Goal: Entertainment & Leisure: Consume media (video, audio)

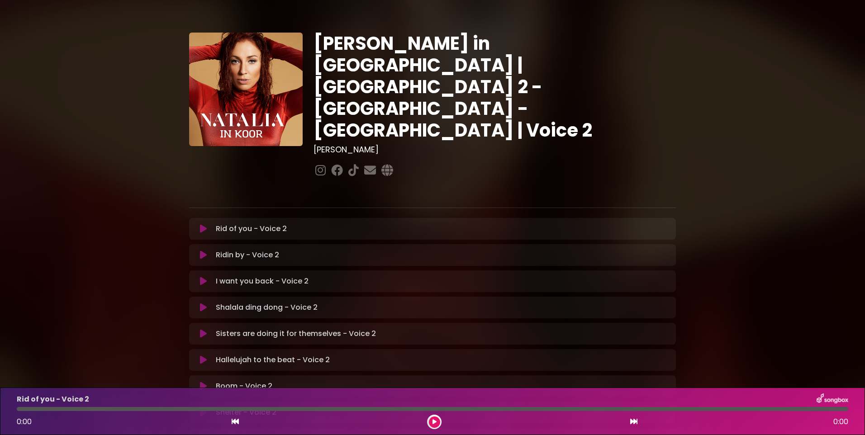
drag, startPoint x: 636, startPoint y: 49, endPoint x: 202, endPoint y: 196, distance: 458.1
click at [202, 224] on icon at bounding box center [203, 228] width 7 height 9
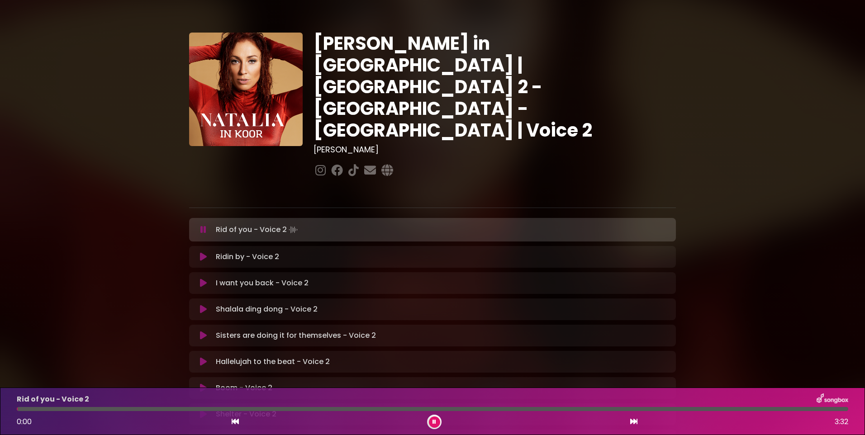
scroll to position [105, 0]
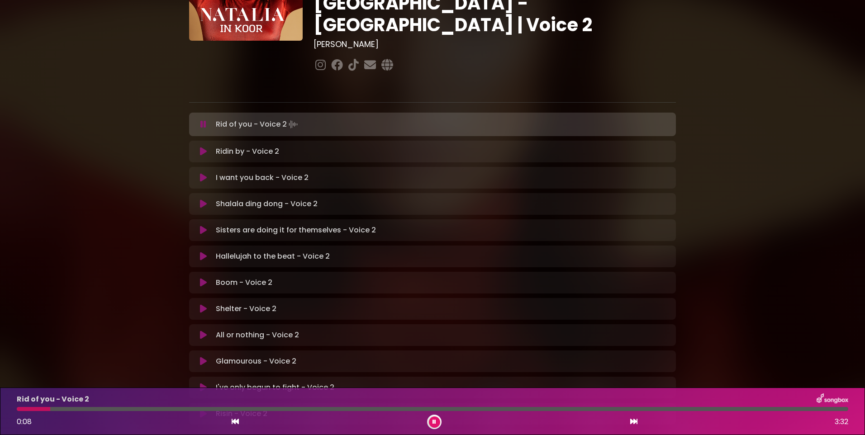
click at [762, 62] on div "[PERSON_NAME] in [GEOGRAPHIC_DATA] | [GEOGRAPHIC_DATA] 2 - [GEOGRAPHIC_DATA] - …" at bounding box center [432, 172] width 865 height 535
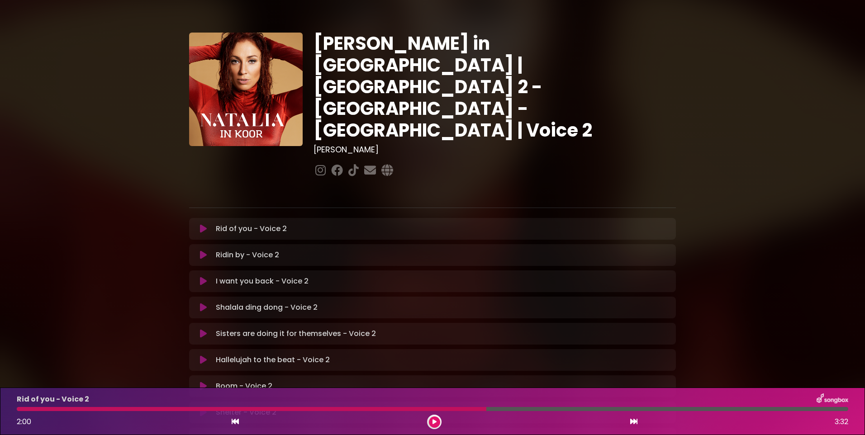
click at [847, 115] on div "[PERSON_NAME] in [GEOGRAPHIC_DATA] | [GEOGRAPHIC_DATA] 2 - [GEOGRAPHIC_DATA] - …" at bounding box center [432, 277] width 865 height 533
click at [434, 420] on icon at bounding box center [435, 422] width 4 height 5
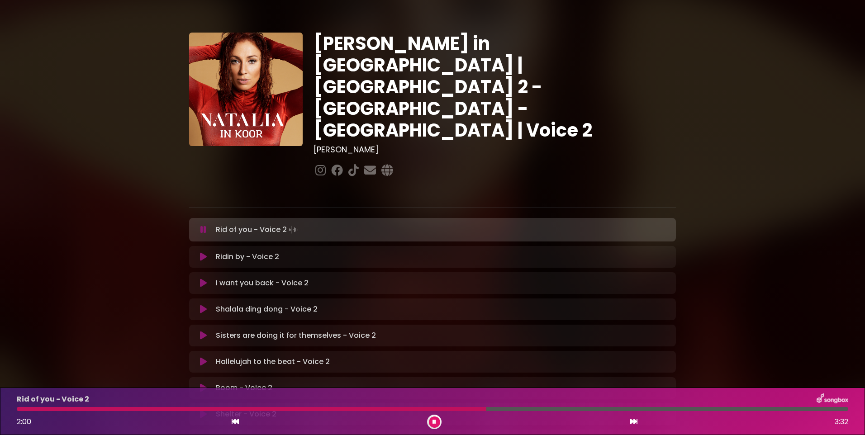
click at [435, 423] on icon at bounding box center [435, 422] width 4 height 5
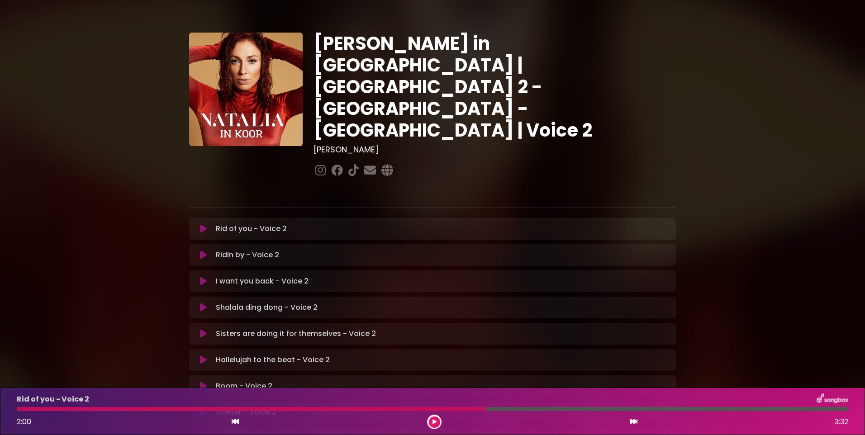
click at [435, 423] on icon at bounding box center [435, 422] width 4 height 5
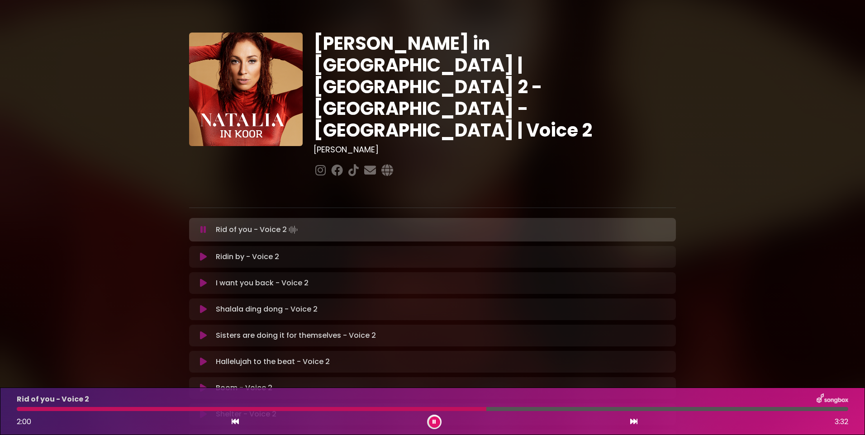
click at [434, 423] on icon at bounding box center [435, 422] width 4 height 5
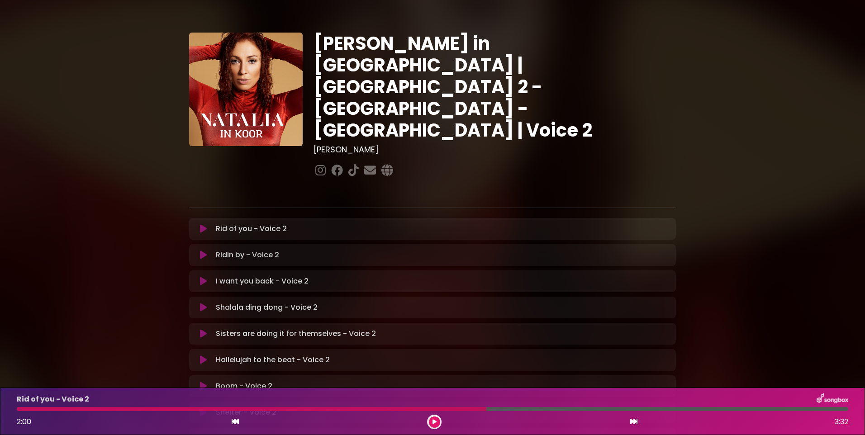
click at [435, 422] on icon at bounding box center [435, 422] width 4 height 5
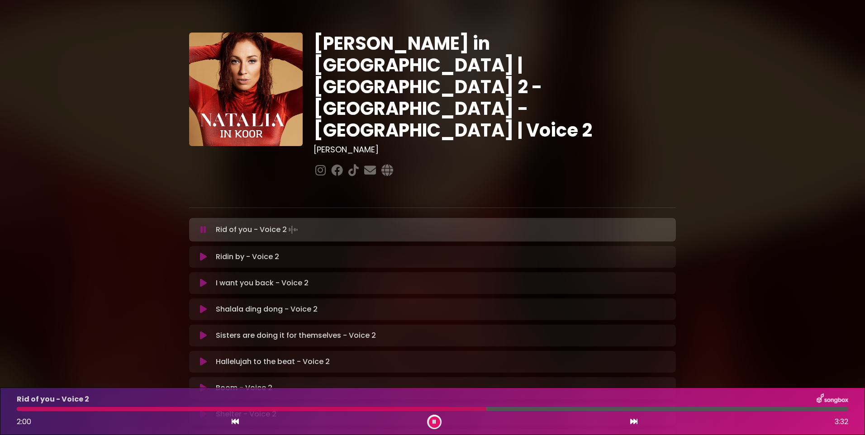
click at [431, 421] on button at bounding box center [434, 422] width 11 height 11
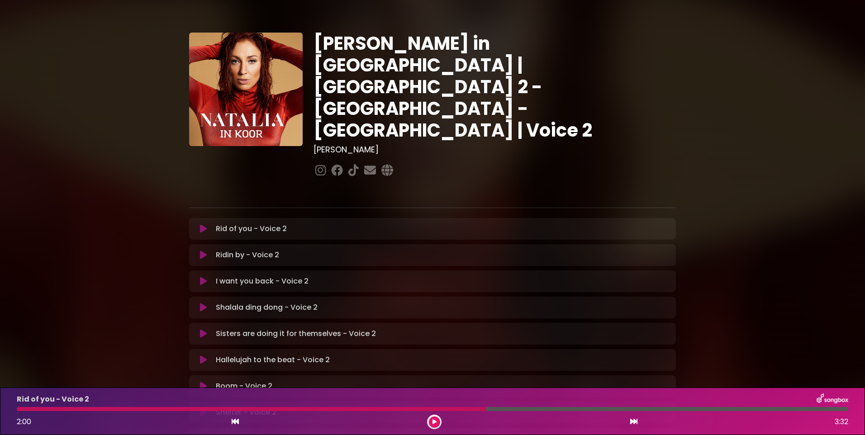
click at [429, 417] on button at bounding box center [434, 422] width 11 height 11
